Goal: Navigation & Orientation: Find specific page/section

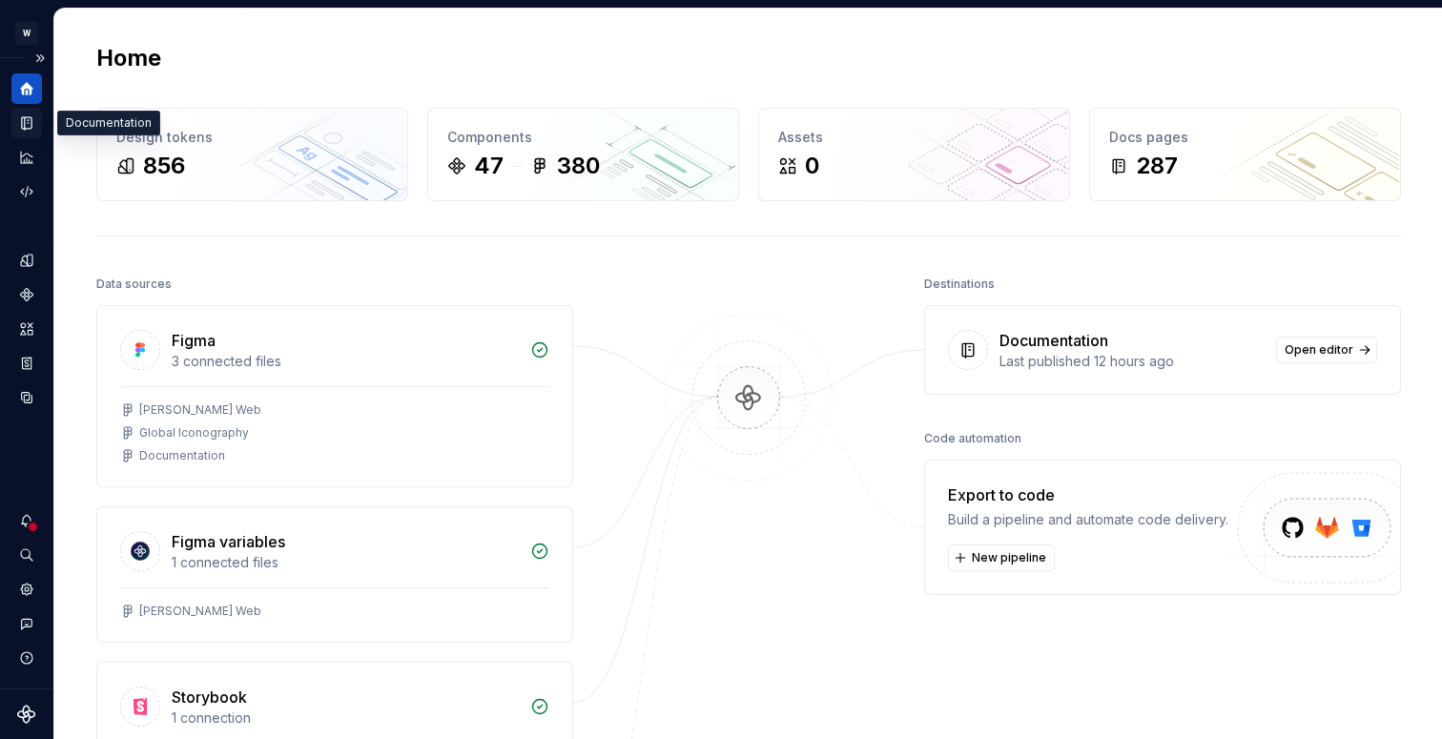
click at [25, 126] on icon "Documentation" at bounding box center [29, 123] width 8 height 10
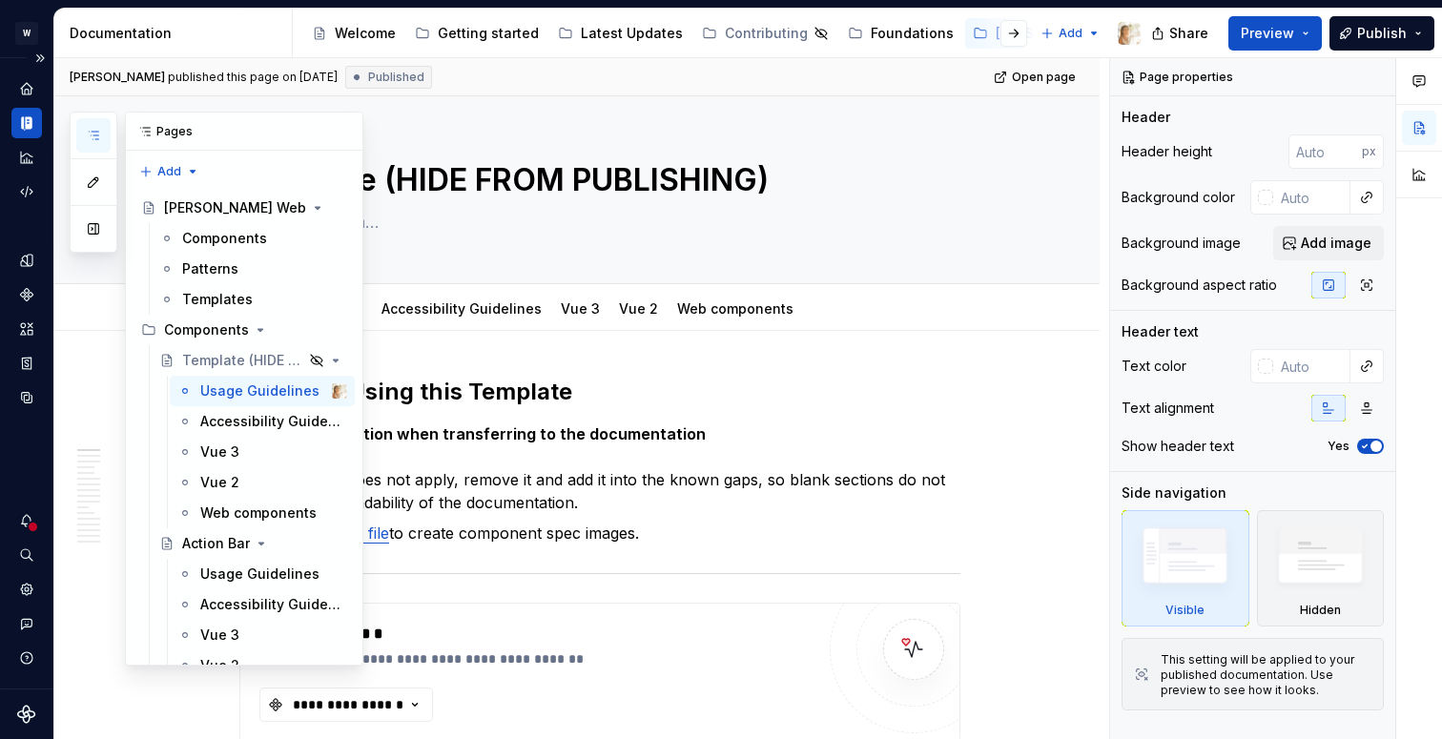
click at [96, 132] on icon "button" at bounding box center [94, 136] width 10 height 8
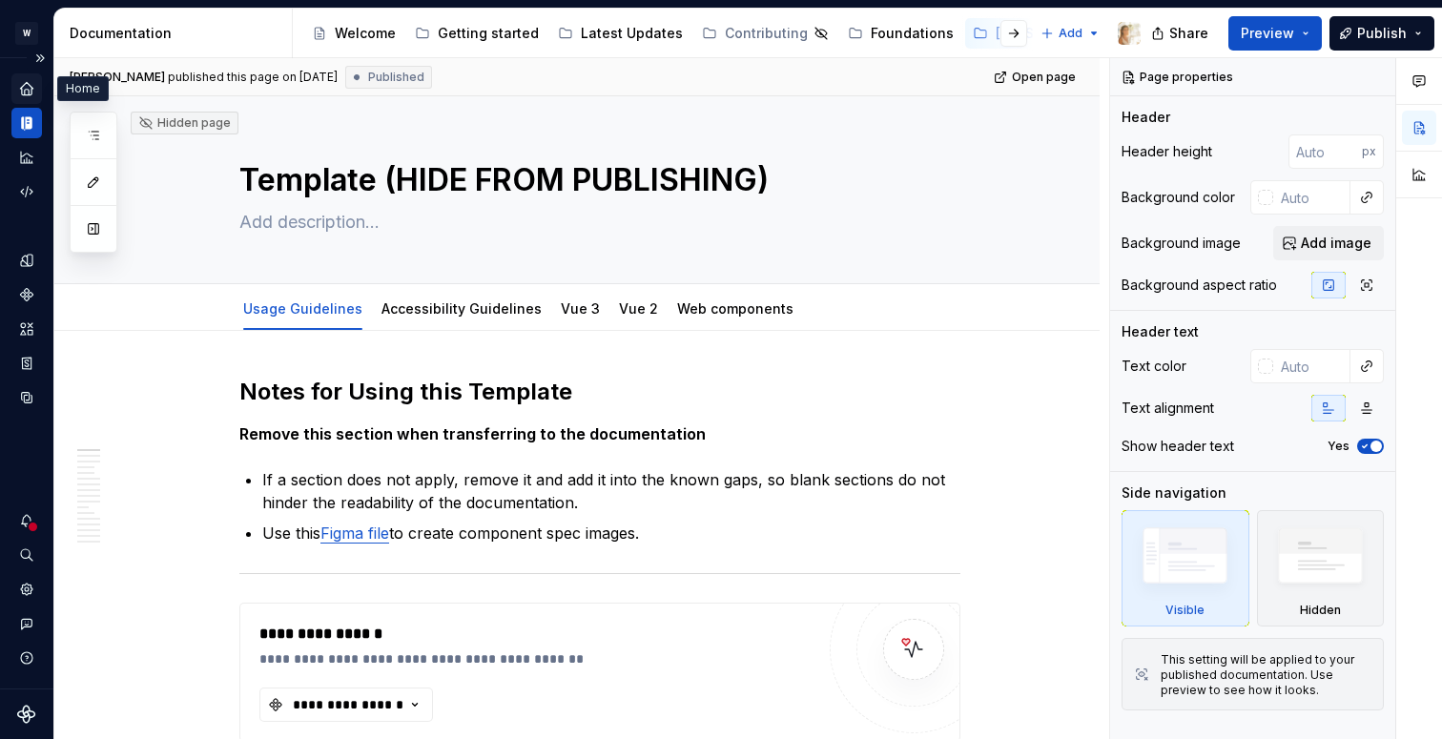
click at [27, 83] on icon "Home" at bounding box center [26, 88] width 12 height 12
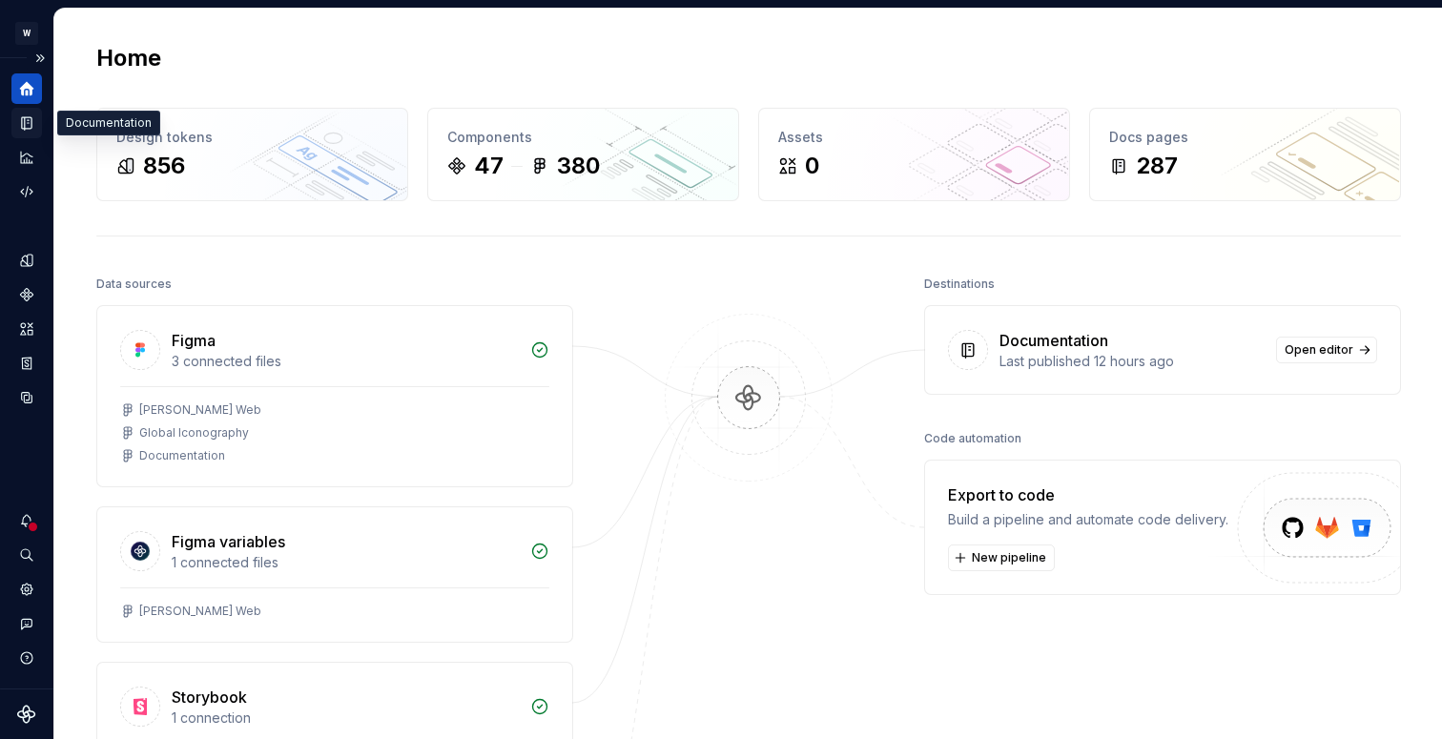
click at [26, 125] on icon "Documentation" at bounding box center [29, 123] width 8 height 10
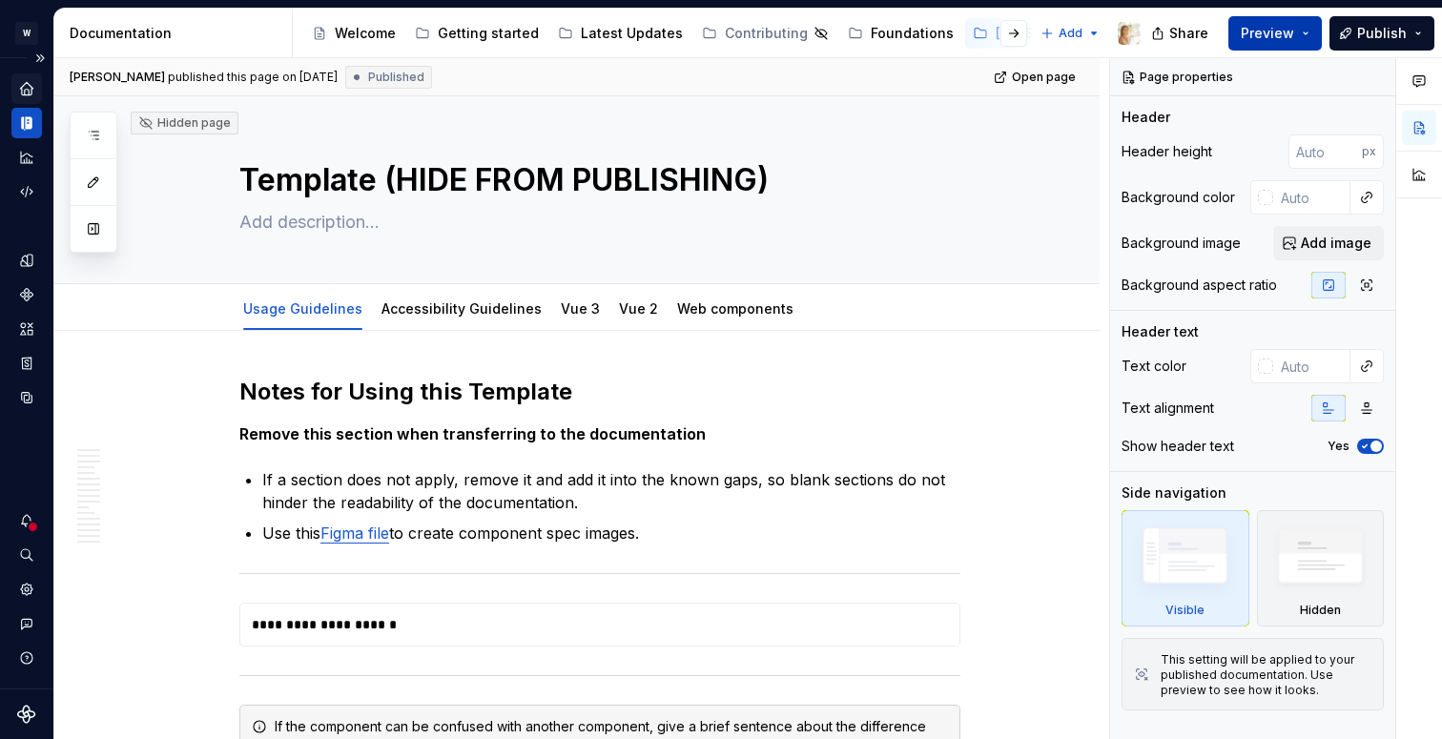
click at [1268, 29] on span "Preview" at bounding box center [1266, 33] width 53 height 19
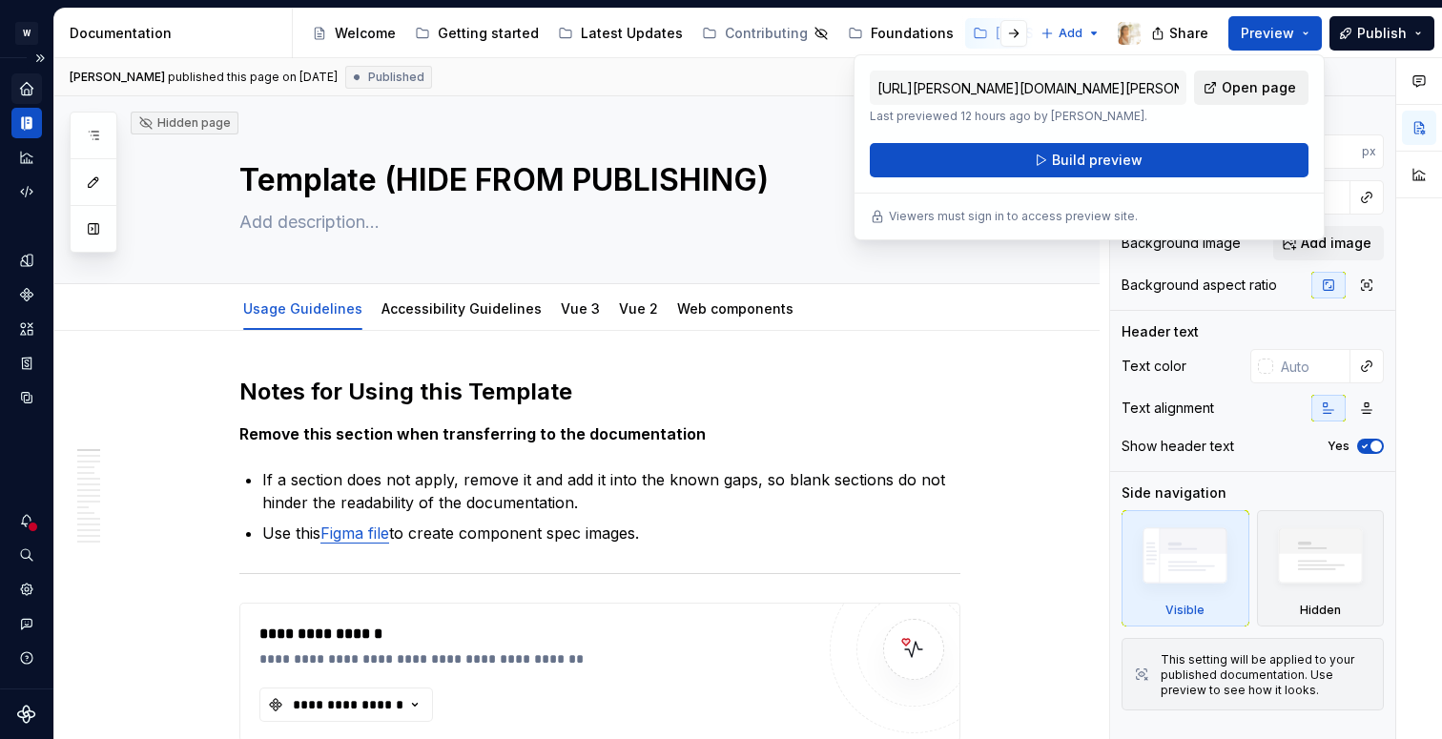
click at [1229, 83] on span "Open page" at bounding box center [1258, 87] width 74 height 19
type textarea "*"
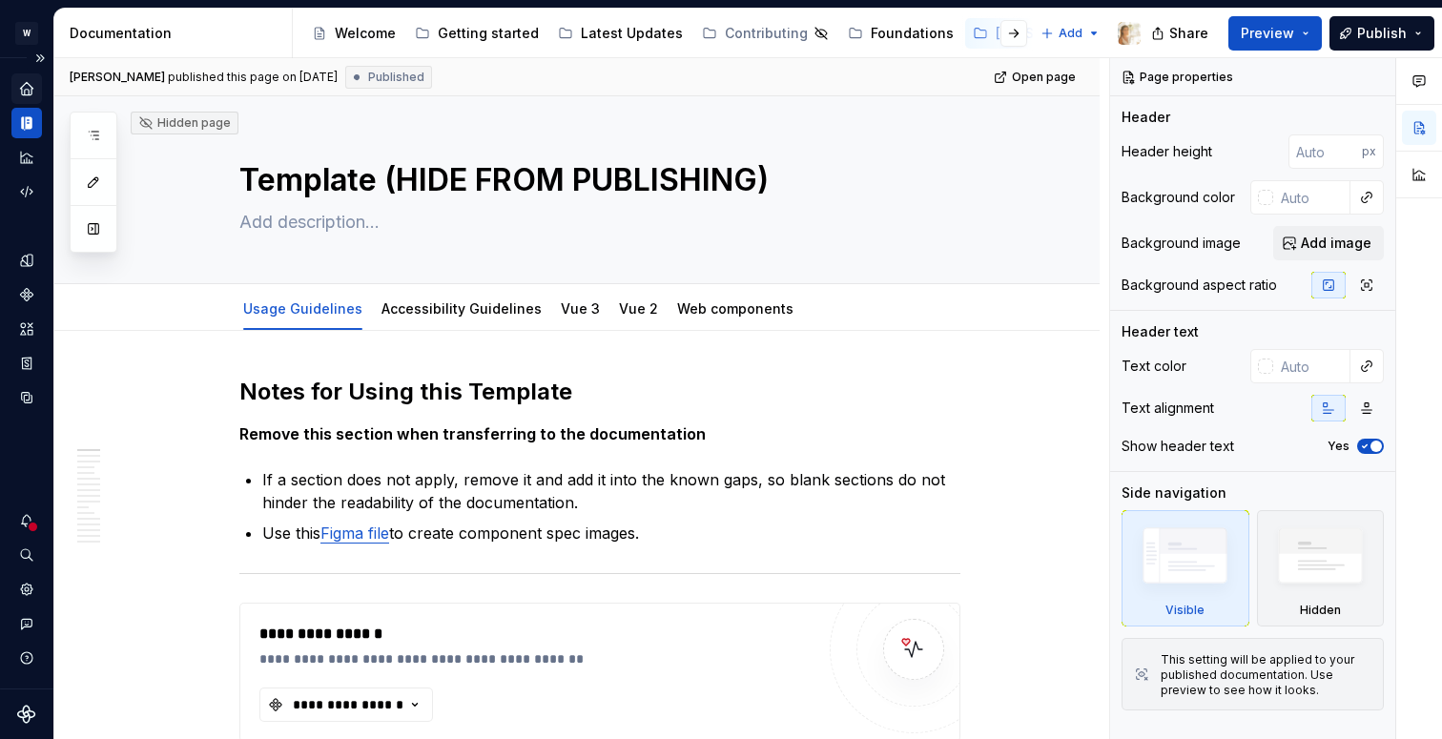
click at [20, 81] on icon "Home" at bounding box center [26, 88] width 17 height 17
